Goal: Task Accomplishment & Management: Manage account settings

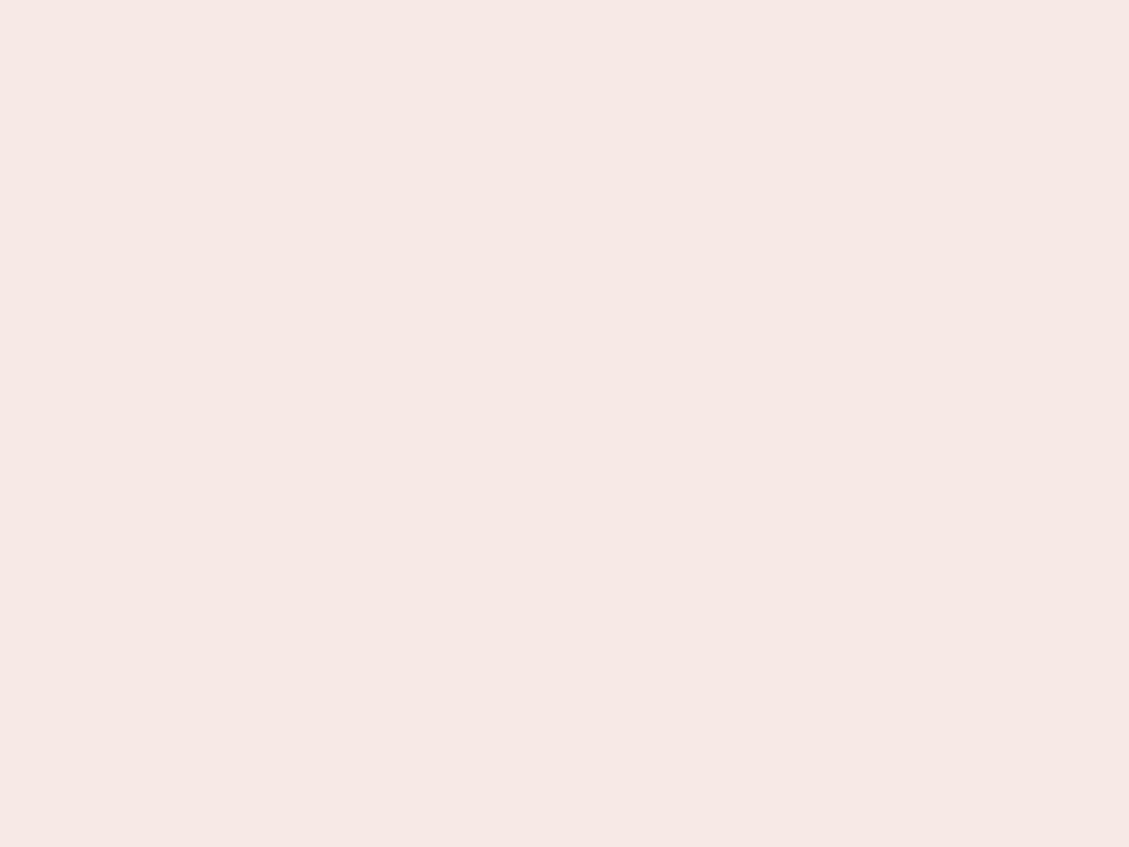
click at [564, 423] on nb-app "Almost there Thank you for registering for Newbook. Your account is under revie…" at bounding box center [564, 423] width 1129 height 847
click at [564, 0] on nb-app "Almost there Thank you for registering for Newbook. Your account is under revie…" at bounding box center [564, 423] width 1129 height 847
click at [603, 0] on nb-app "Almost there Thank you for registering for Newbook. Your account is under revie…" at bounding box center [564, 423] width 1129 height 847
click at [564, 423] on nb-app "Almost there Thank you for registering for Newbook. Your account is under revie…" at bounding box center [564, 423] width 1129 height 847
click at [564, 0] on nb-app "Almost there Thank you for registering for Newbook. Your account is under revie…" at bounding box center [564, 423] width 1129 height 847
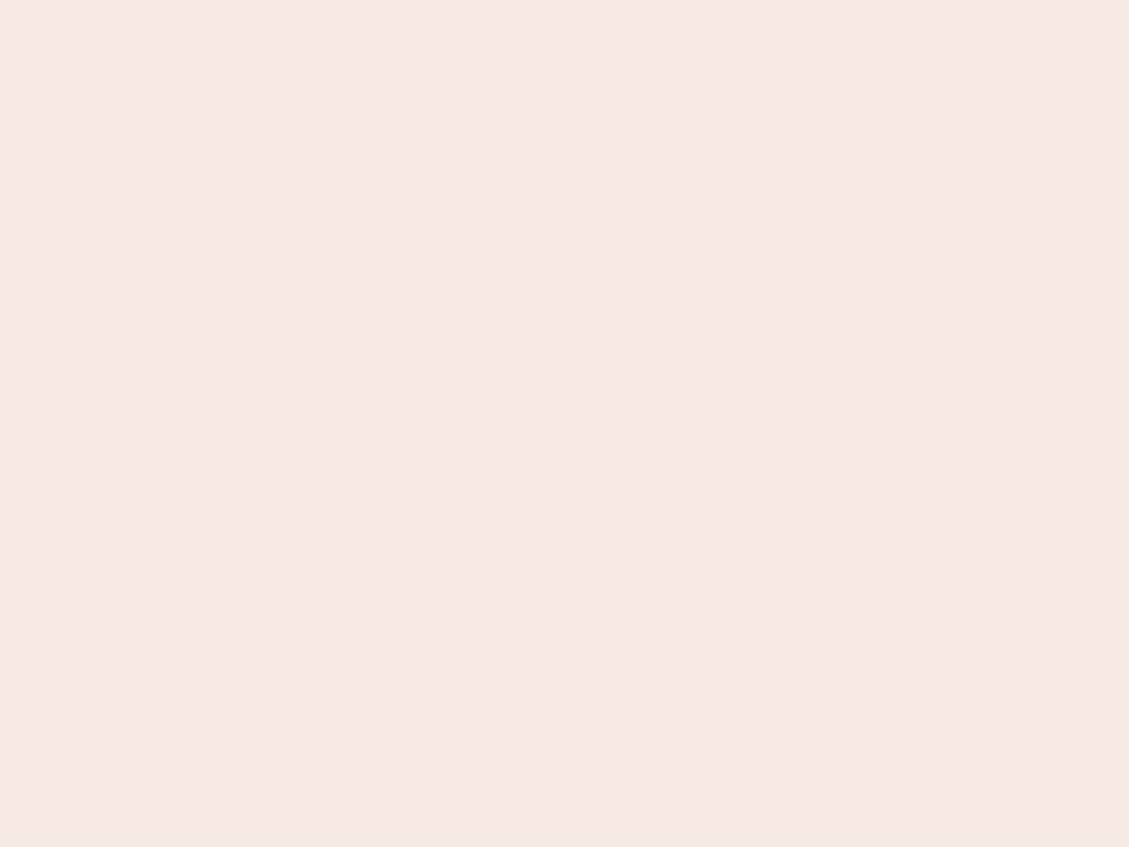
click at [394, 0] on nb-app "Almost there Thank you for registering for Newbook. Your account is under revie…" at bounding box center [564, 423] width 1129 height 847
click at [564, 423] on nb-app "Almost there Thank you for registering for Newbook. Your account is under revie…" at bounding box center [564, 423] width 1129 height 847
click at [564, 0] on nb-app "Almost there Thank you for registering for Newbook. Your account is under revie…" at bounding box center [564, 423] width 1129 height 847
click at [394, 0] on nb-app "Almost there Thank you for registering for Newbook. Your account is under revie…" at bounding box center [564, 423] width 1129 height 847
click at [564, 423] on nb-app "Almost there Thank you for registering for Newbook. Your account is under revie…" at bounding box center [564, 423] width 1129 height 847
